Goal: Task Accomplishment & Management: Manage account settings

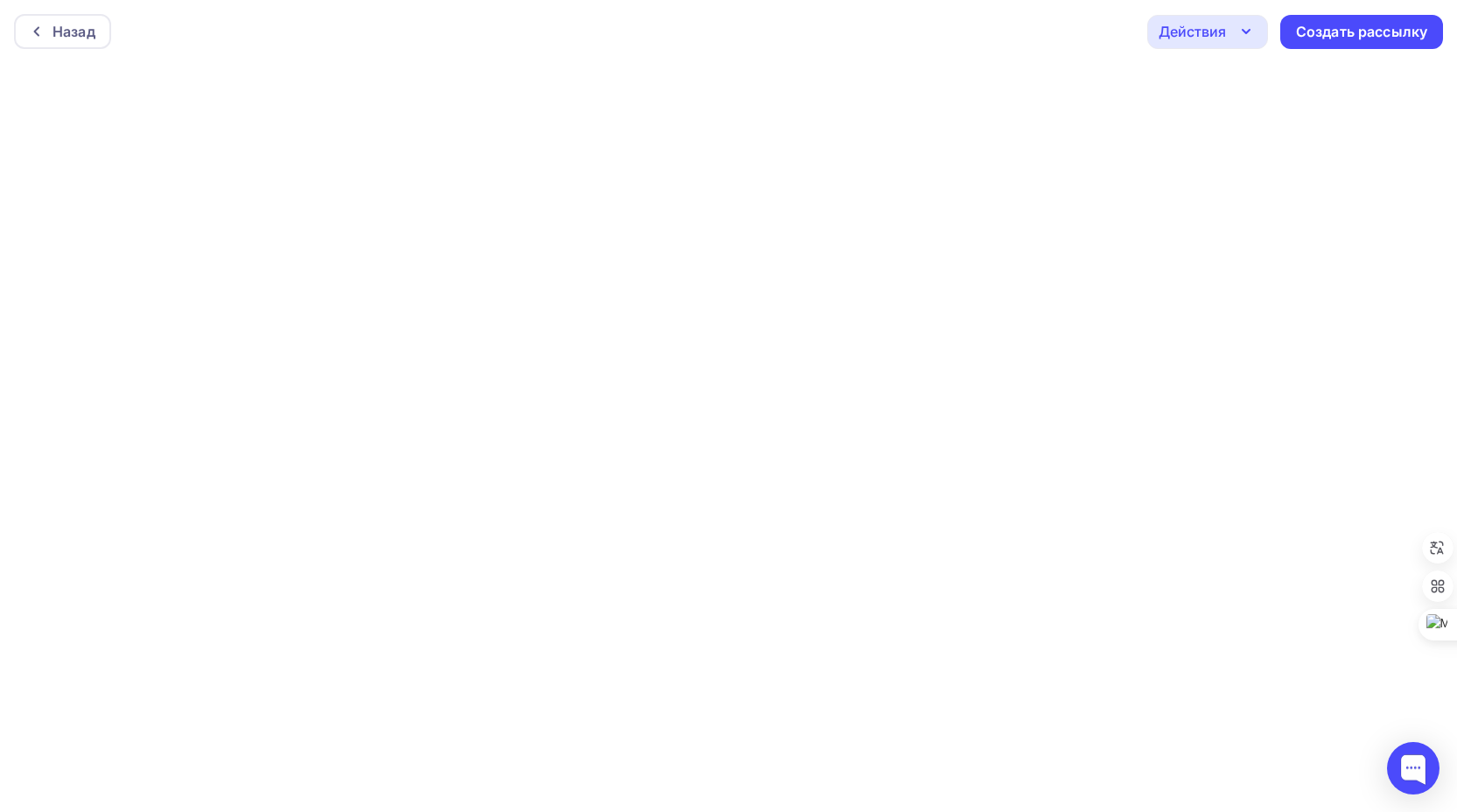
click at [1209, 29] on div "Действия" at bounding box center [1192, 31] width 68 height 21
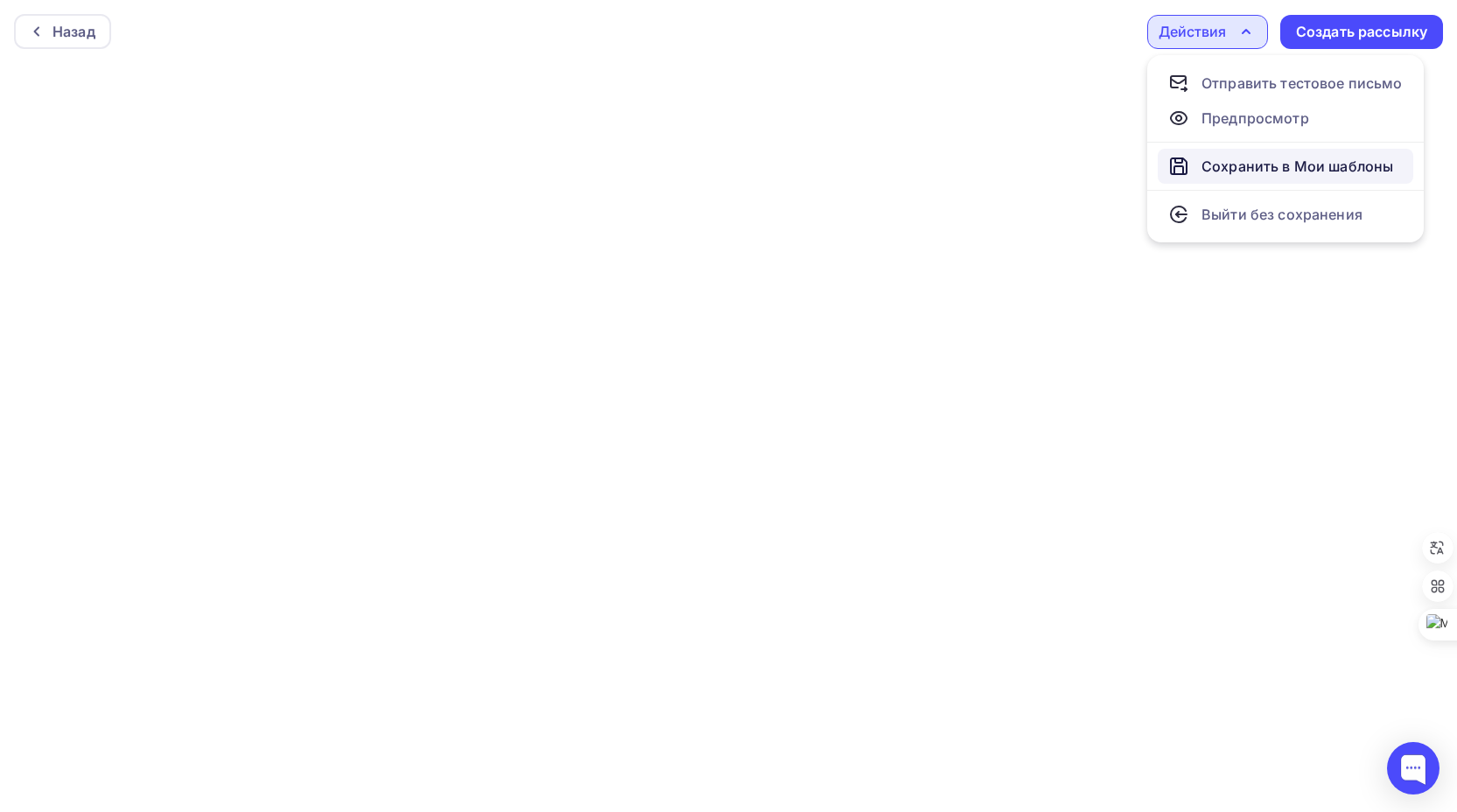
click at [1230, 163] on div "Сохранить в Мои шаблоны" at bounding box center [1297, 165] width 191 height 21
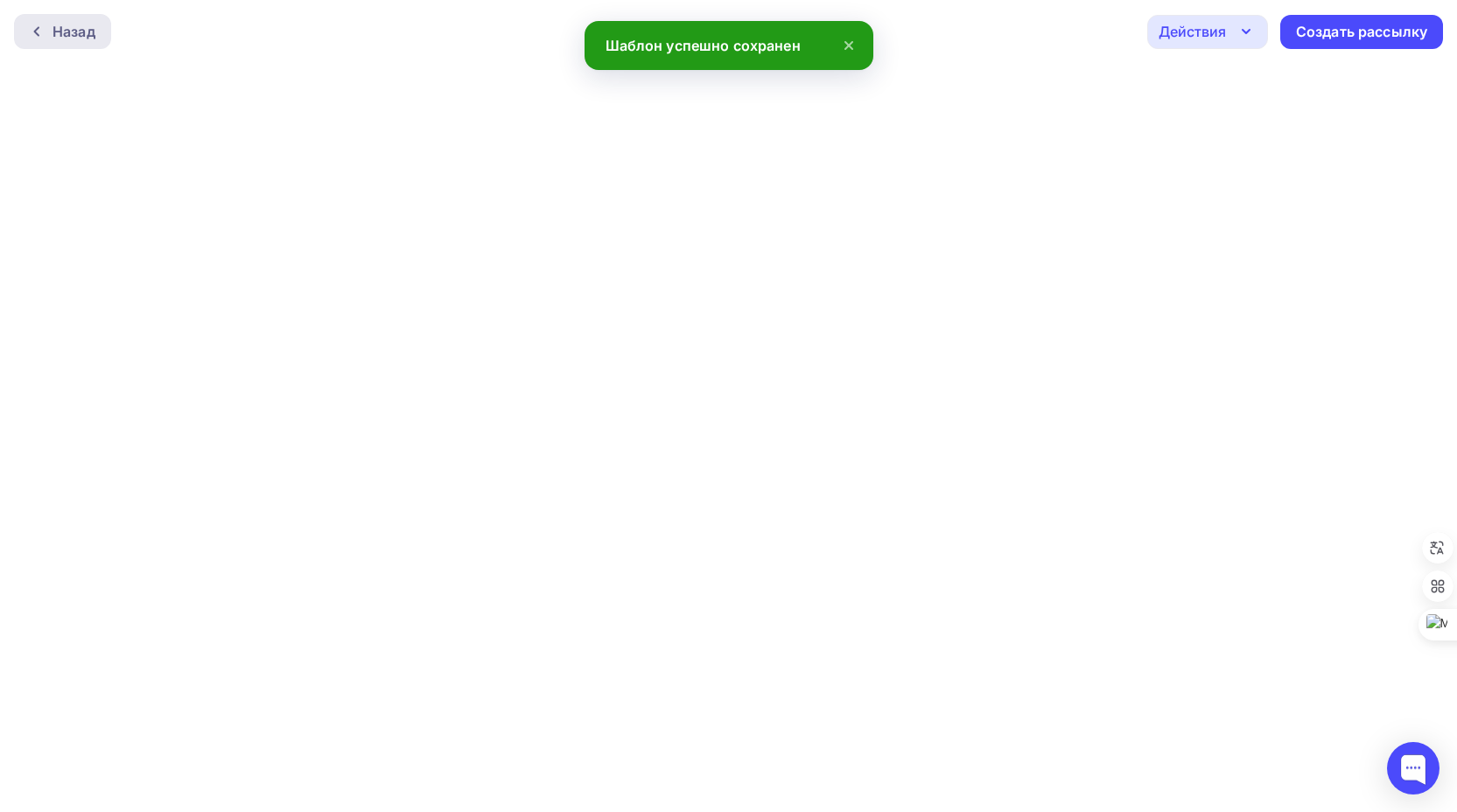
click at [68, 36] on div "Назад" at bounding box center [73, 31] width 42 height 21
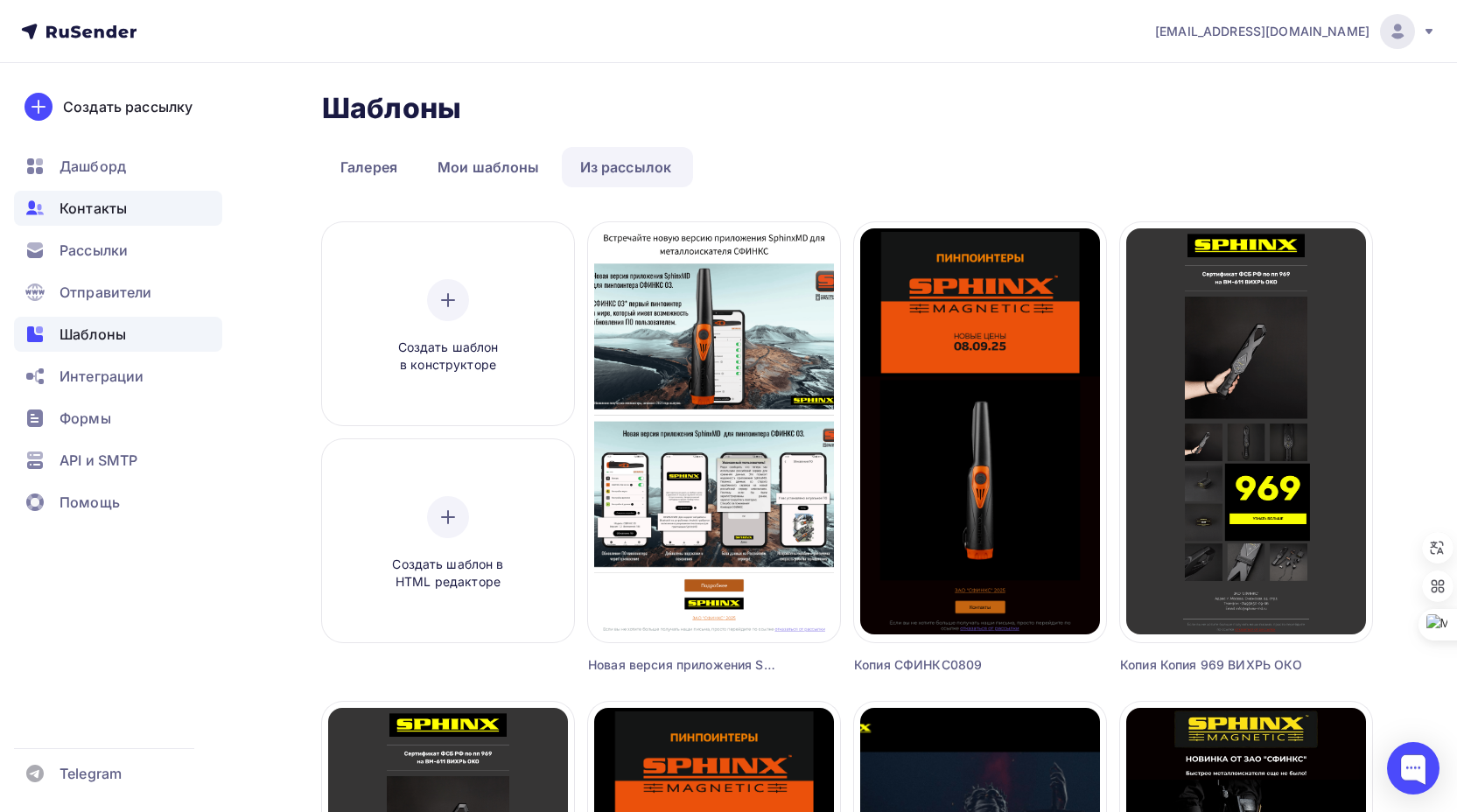
click at [101, 208] on span "Контакты" at bounding box center [93, 208] width 68 height 21
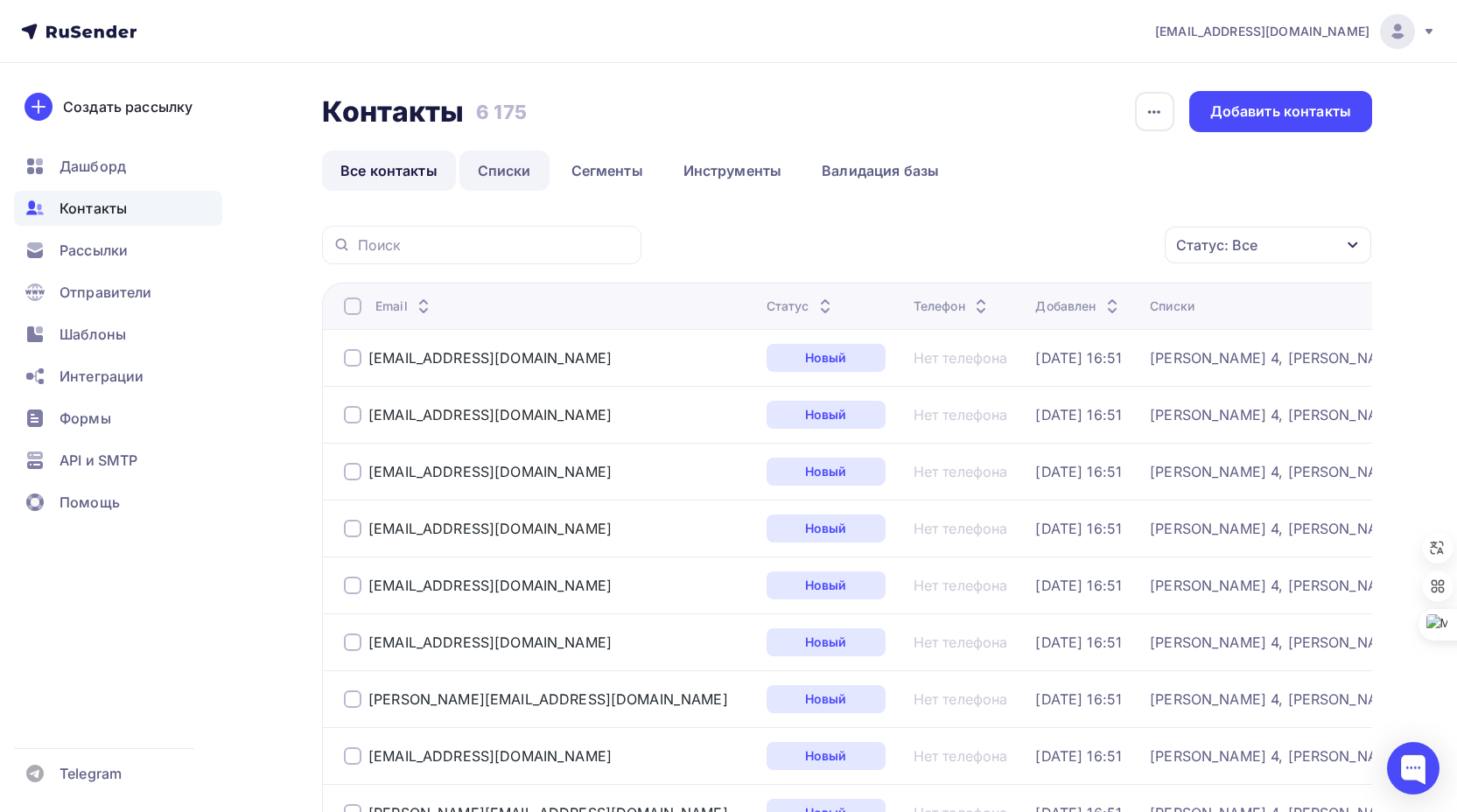
click at [506, 166] on link "Списки" at bounding box center [505, 171] width 90 height 41
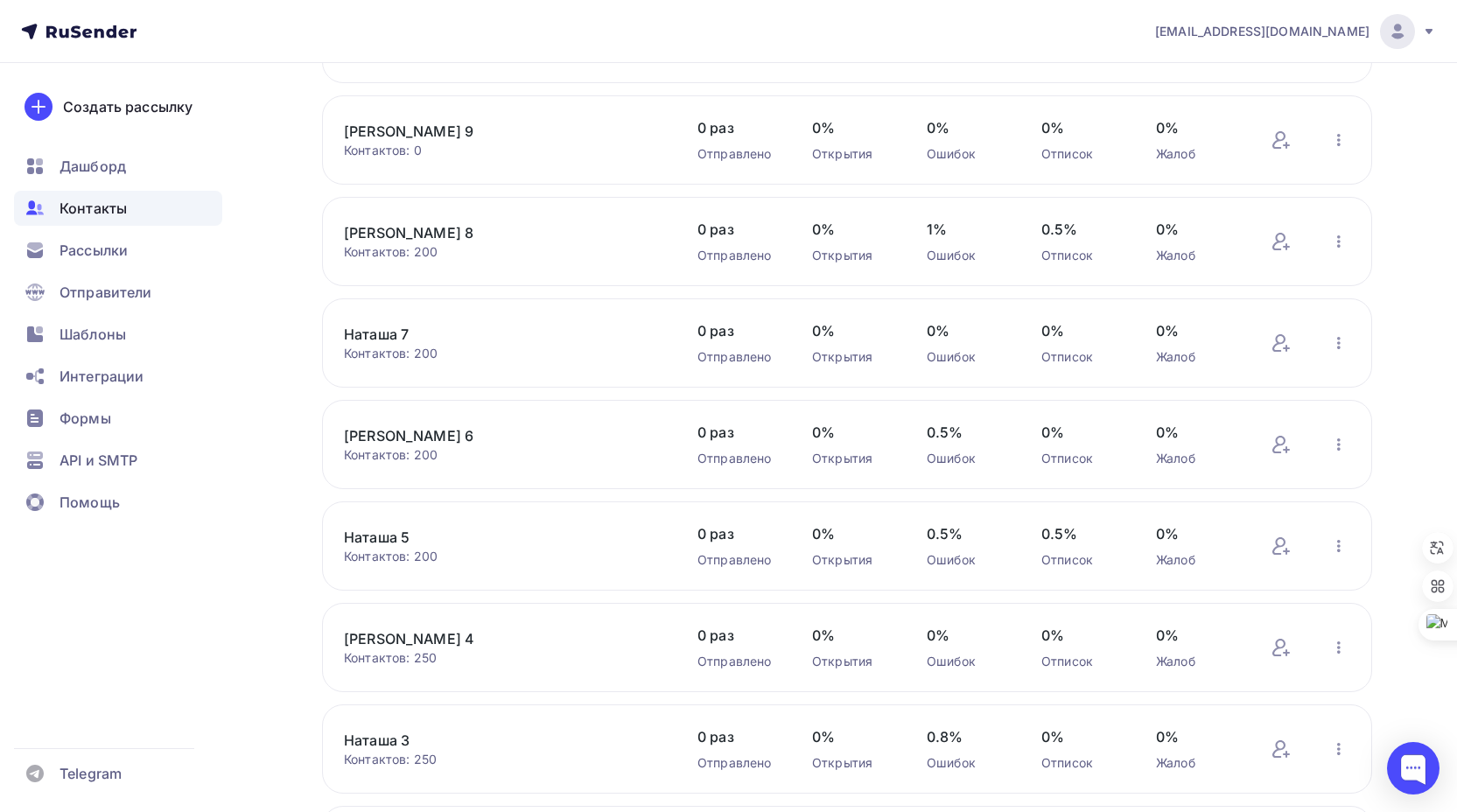
scroll to position [545, 0]
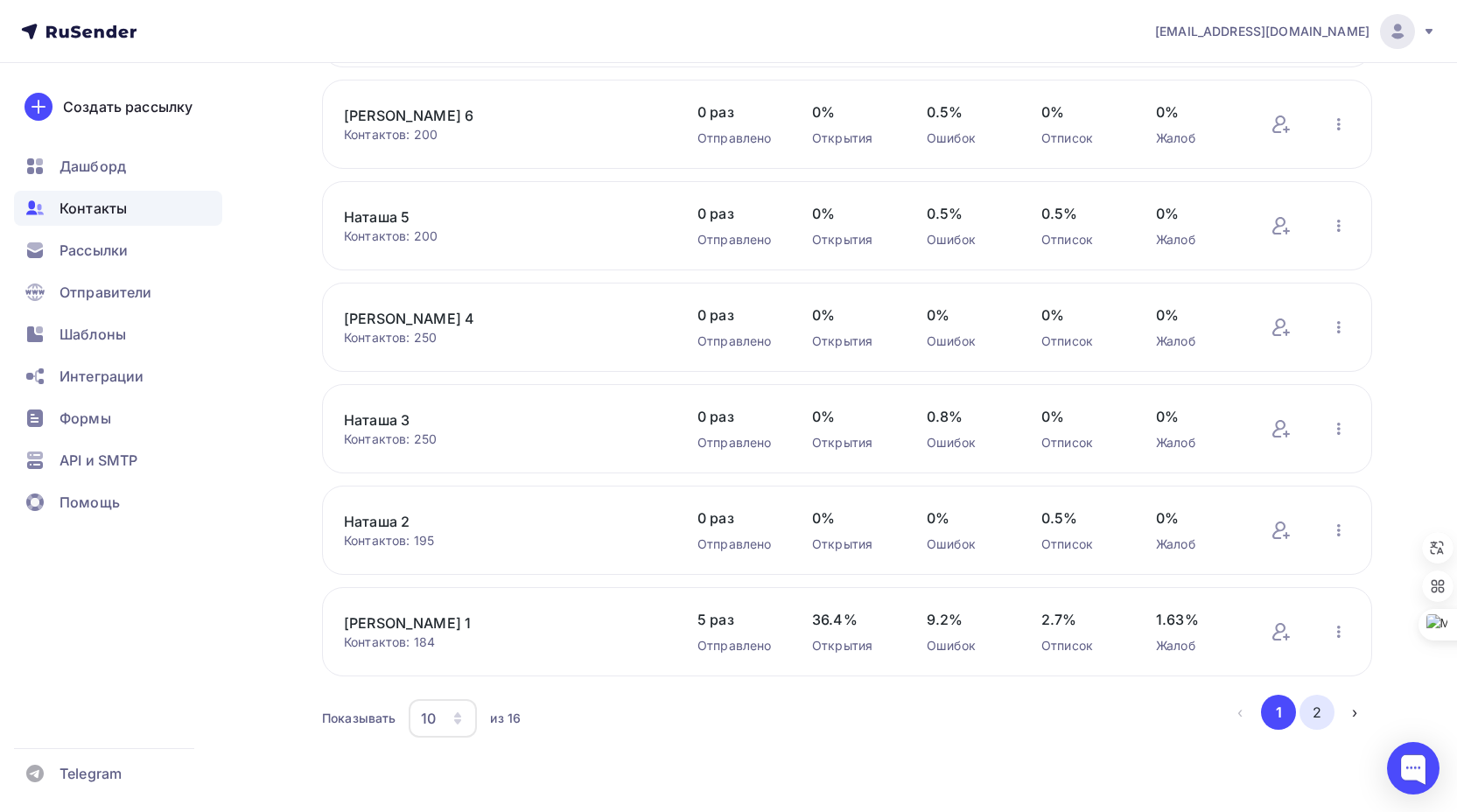
click at [1318, 710] on button "2" at bounding box center [1316, 712] width 35 height 35
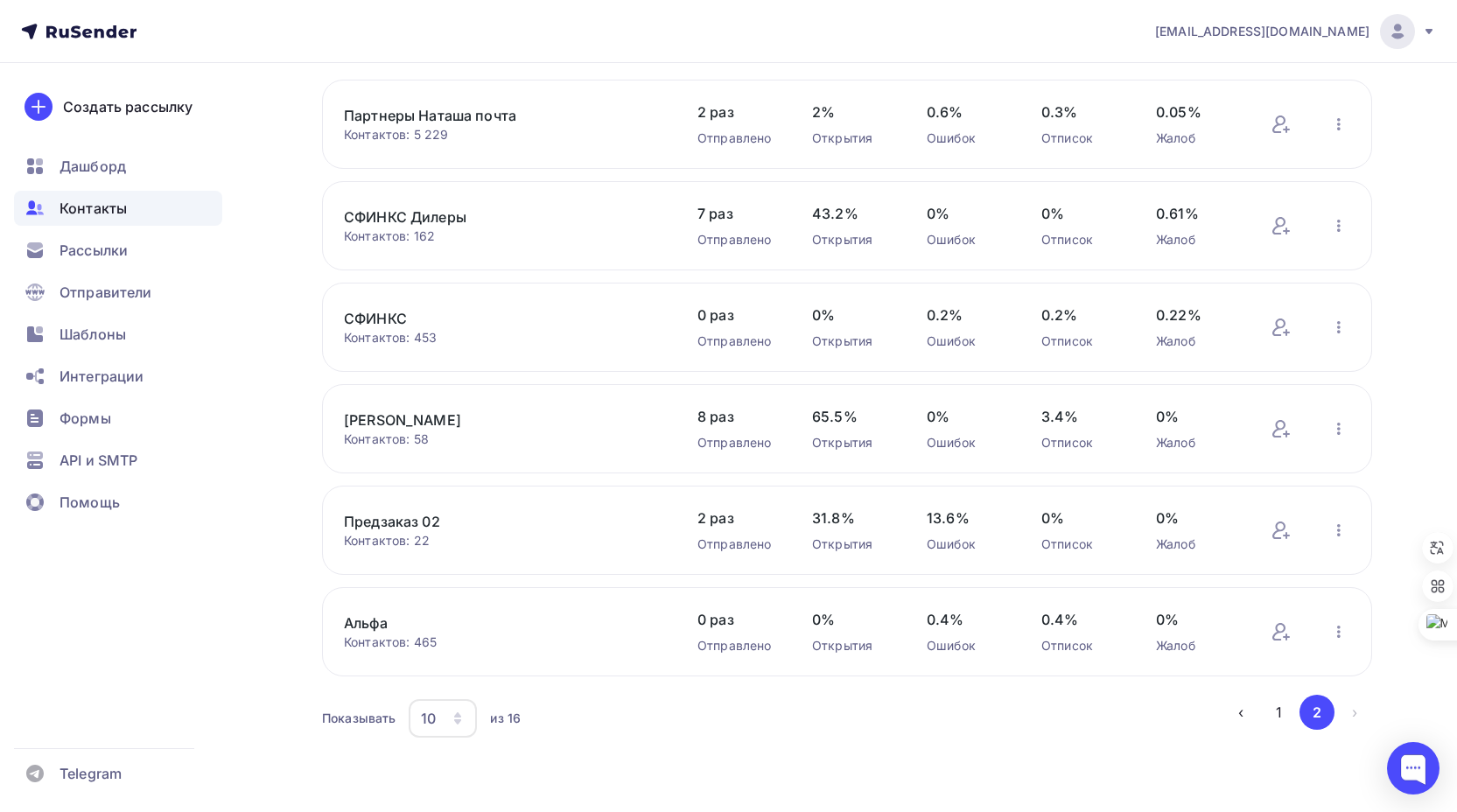
scroll to position [139, 0]
click at [1282, 229] on icon at bounding box center [1280, 225] width 21 height 21
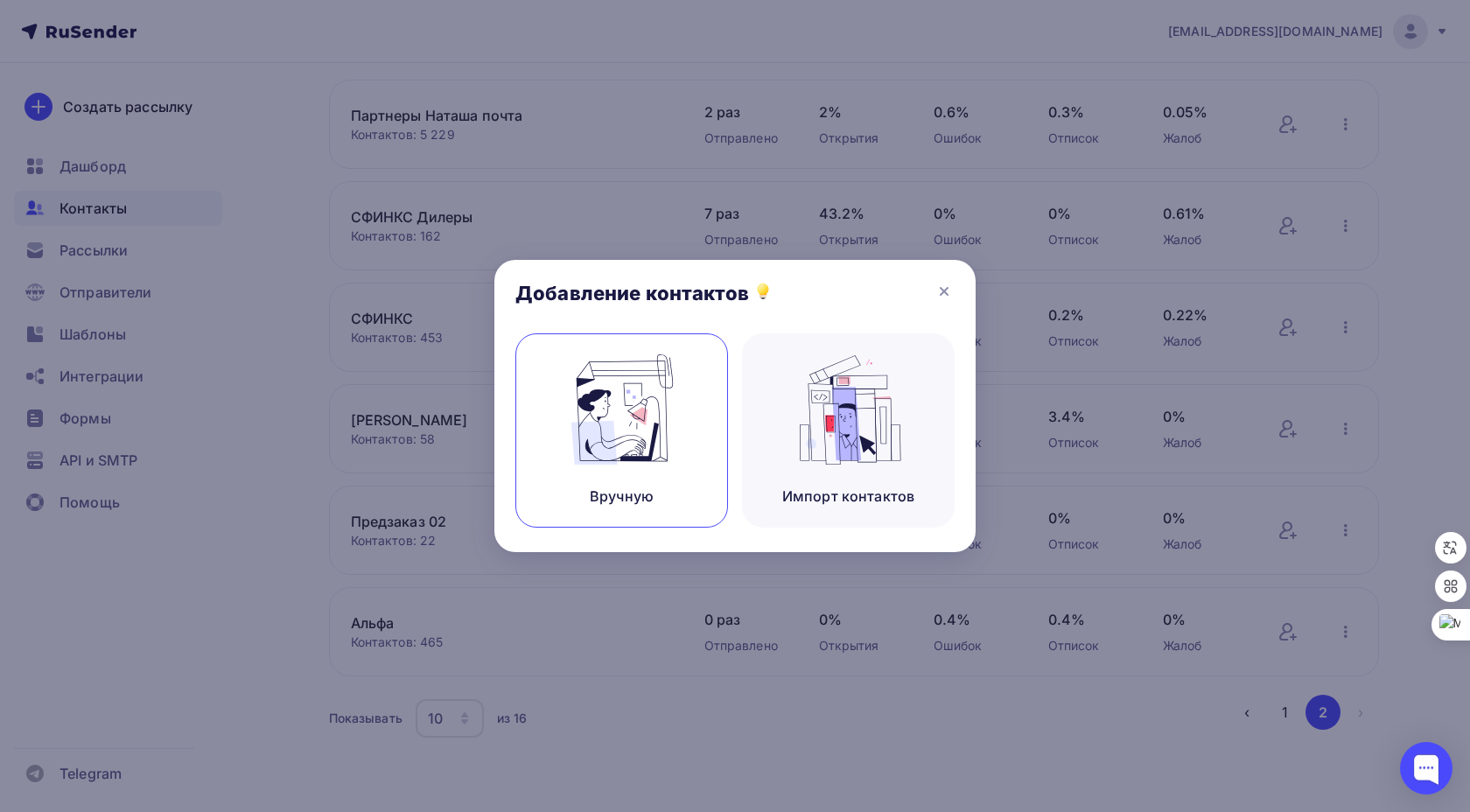
click at [648, 443] on img at bounding box center [623, 409] width 117 height 110
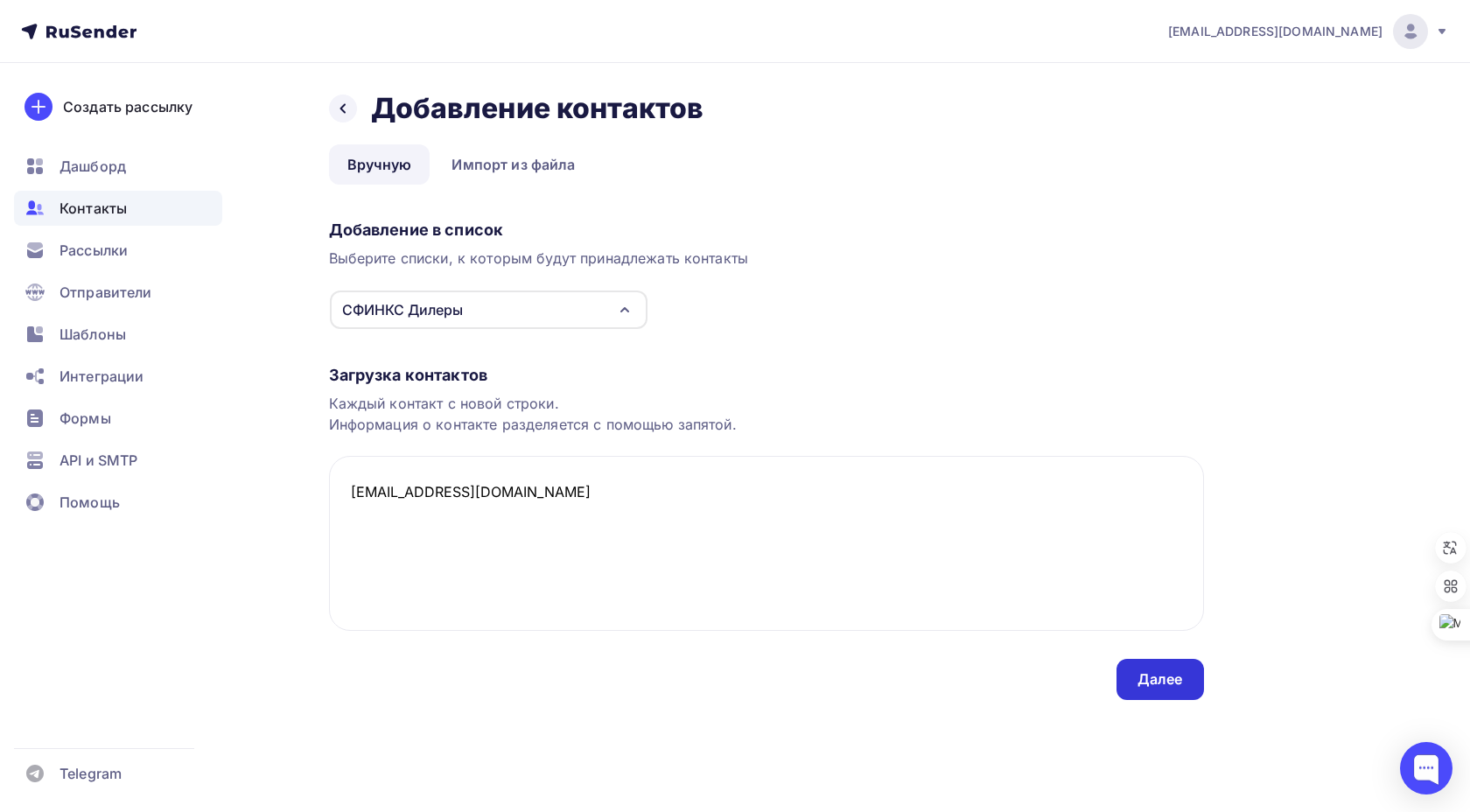
type textarea "bmi@dosmotr.ru"
click at [1158, 680] on div "Далее" at bounding box center [1160, 679] width 45 height 20
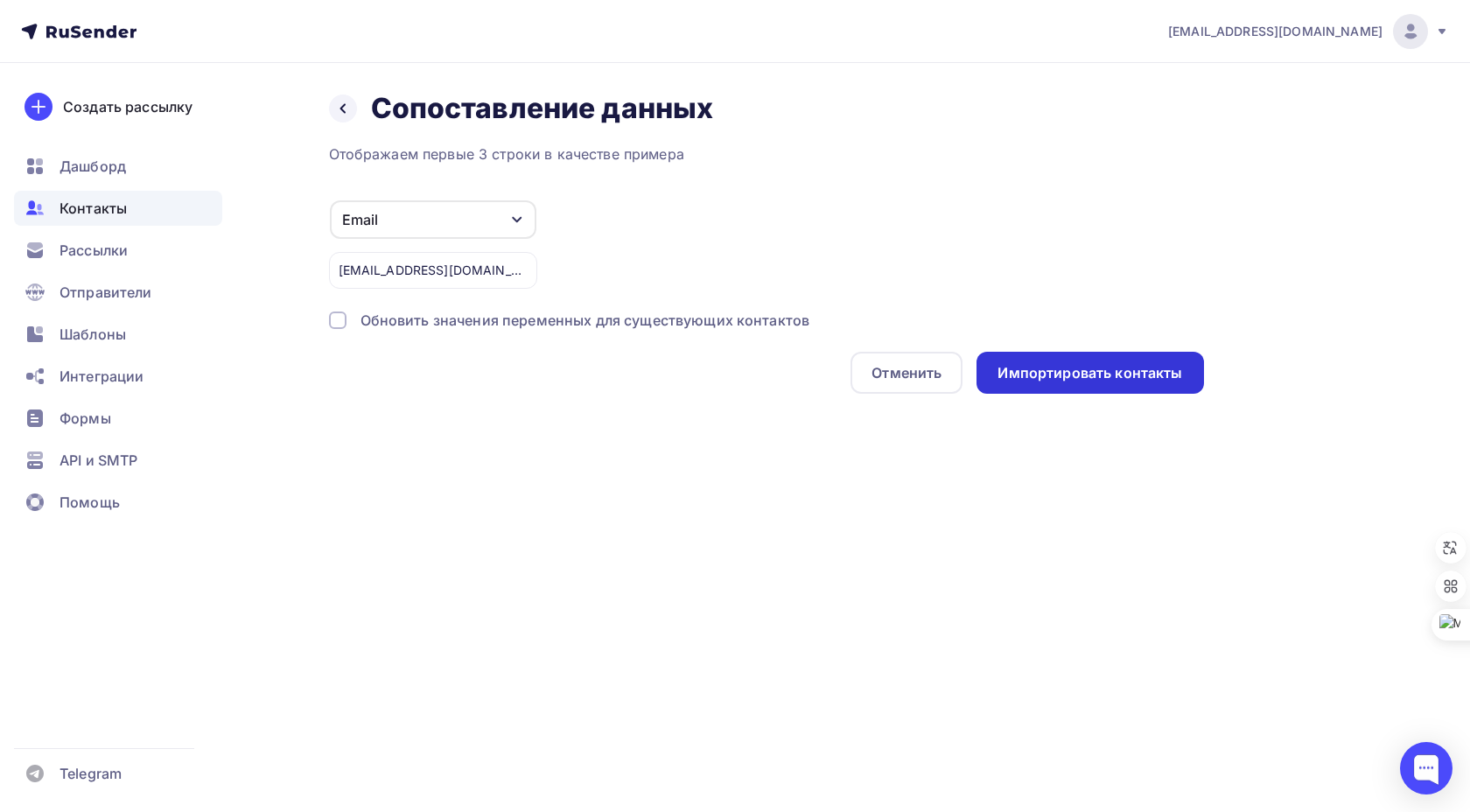
click at [1044, 372] on div "Импортировать контакты" at bounding box center [1090, 373] width 184 height 20
